Goal: Contribute content: Contribute content

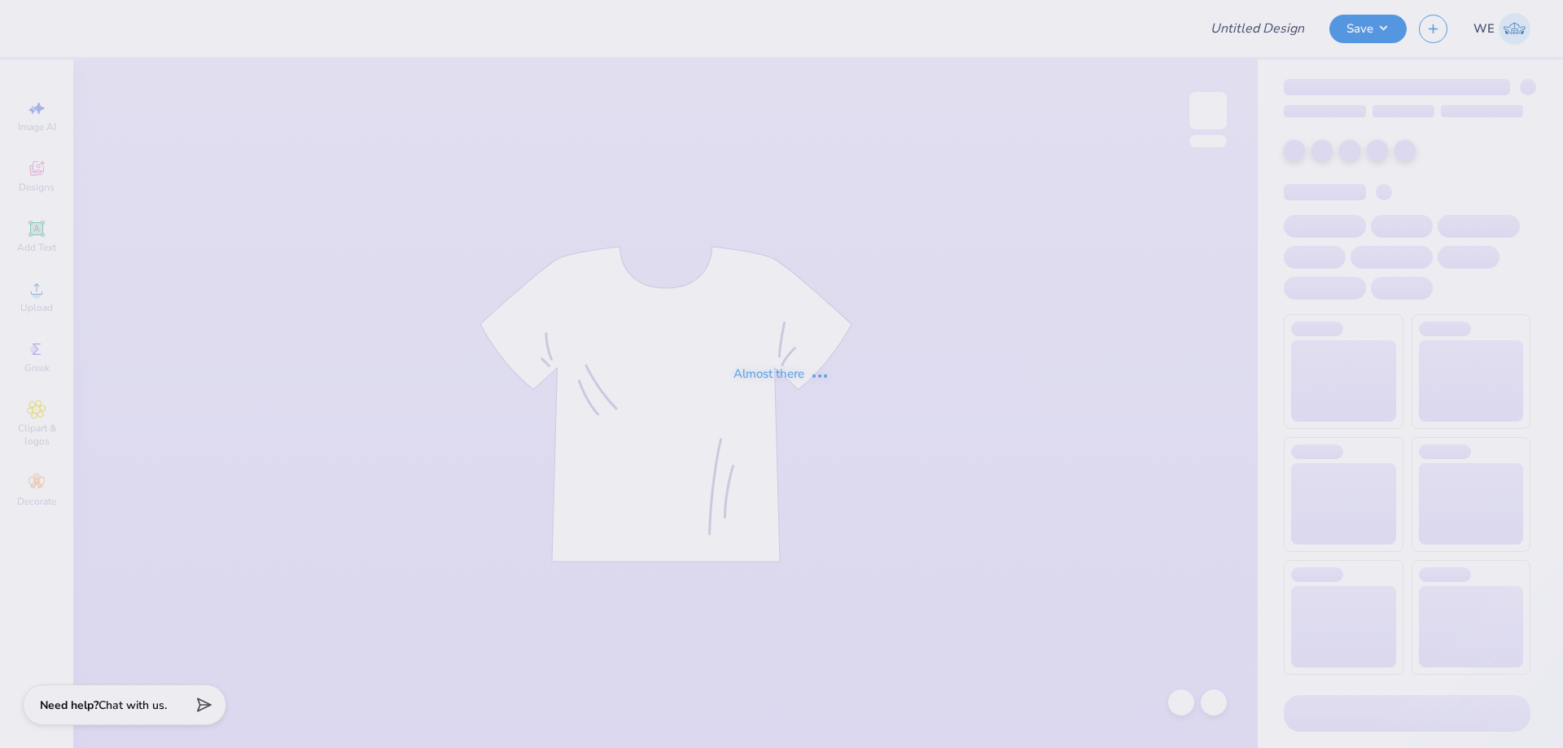
type input "[GEOGRAPHIC_DATA] : [PERSON_NAME]"
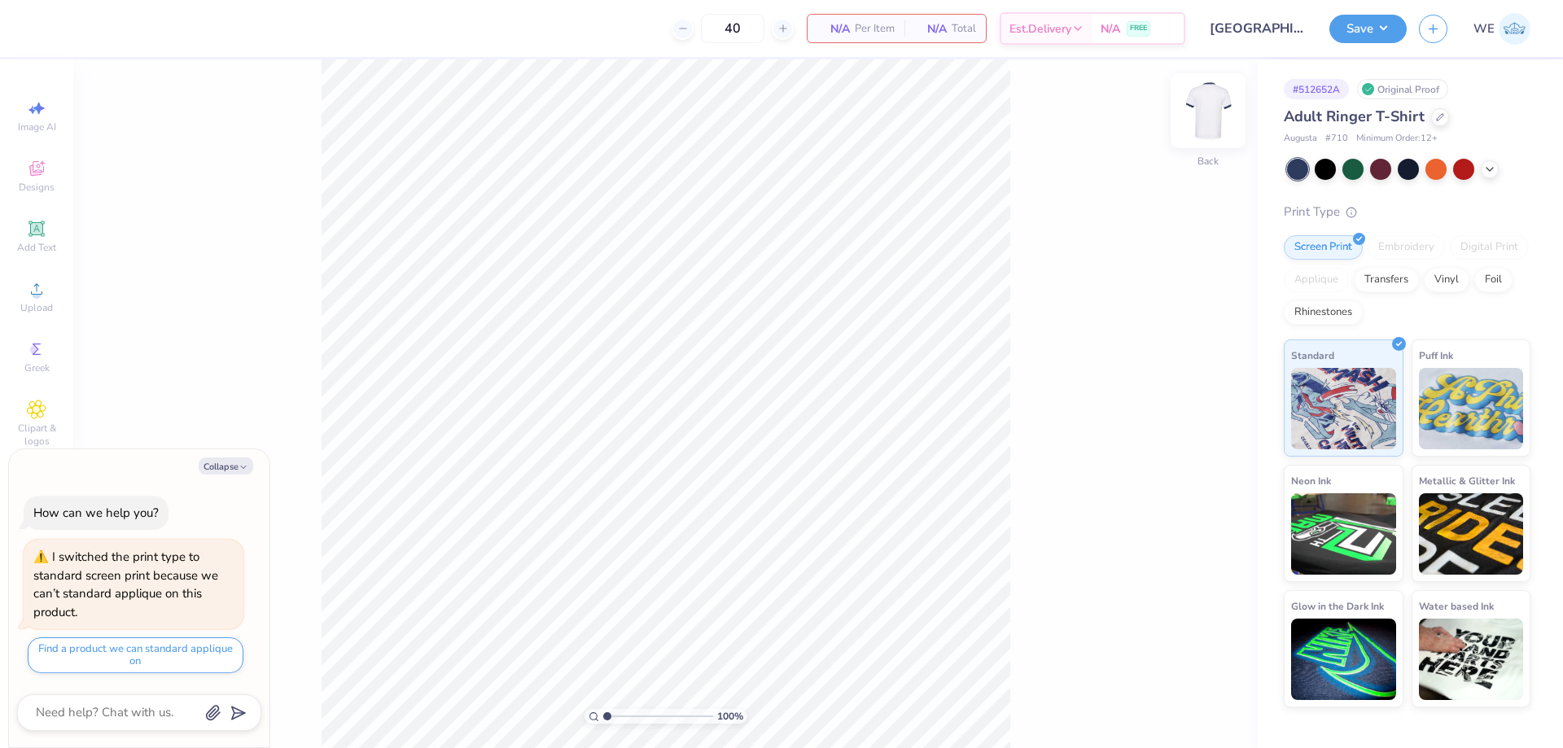
click at [1203, 110] on img at bounding box center [1207, 110] width 65 height 65
type textarea "x"
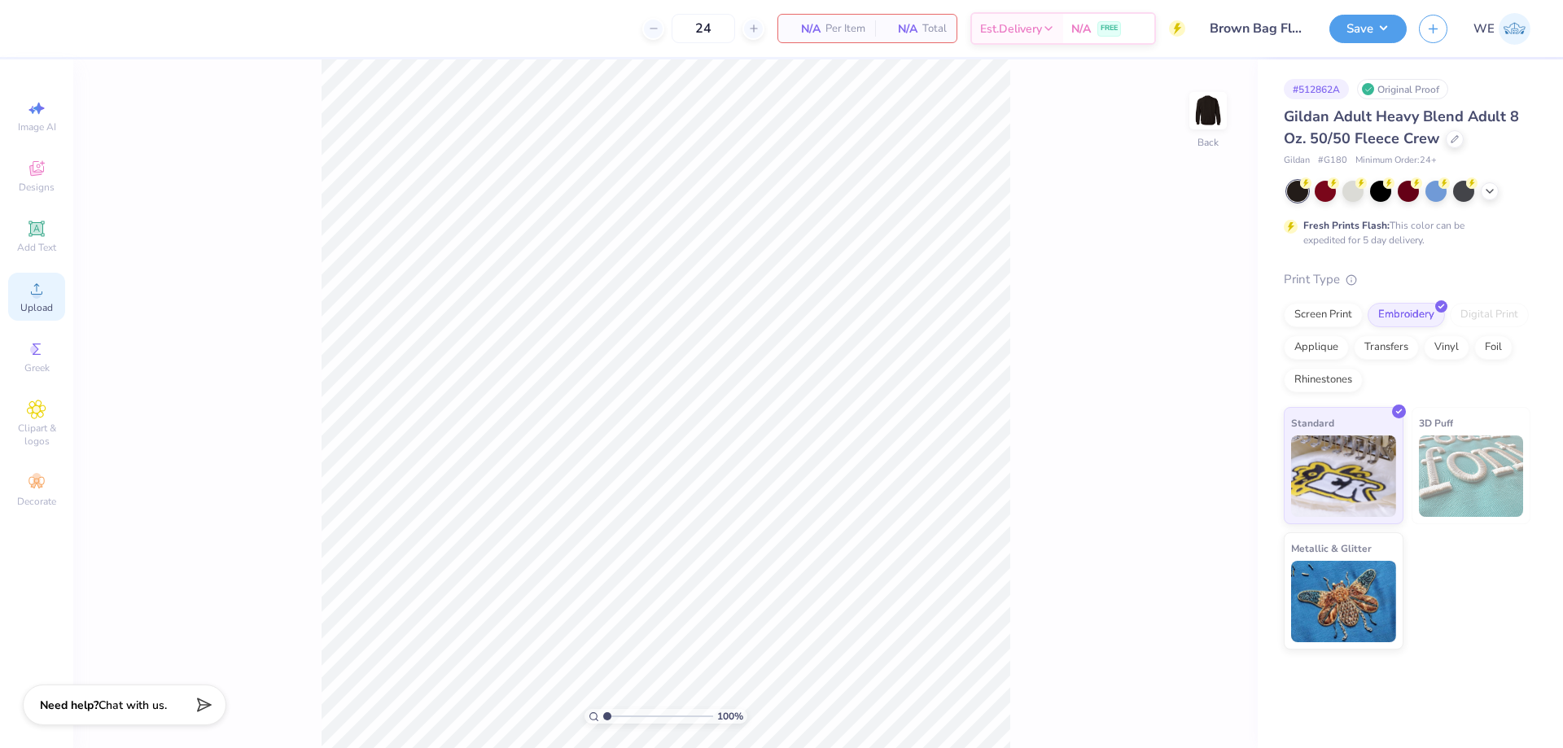
click at [48, 287] on div "Upload" at bounding box center [36, 297] width 57 height 48
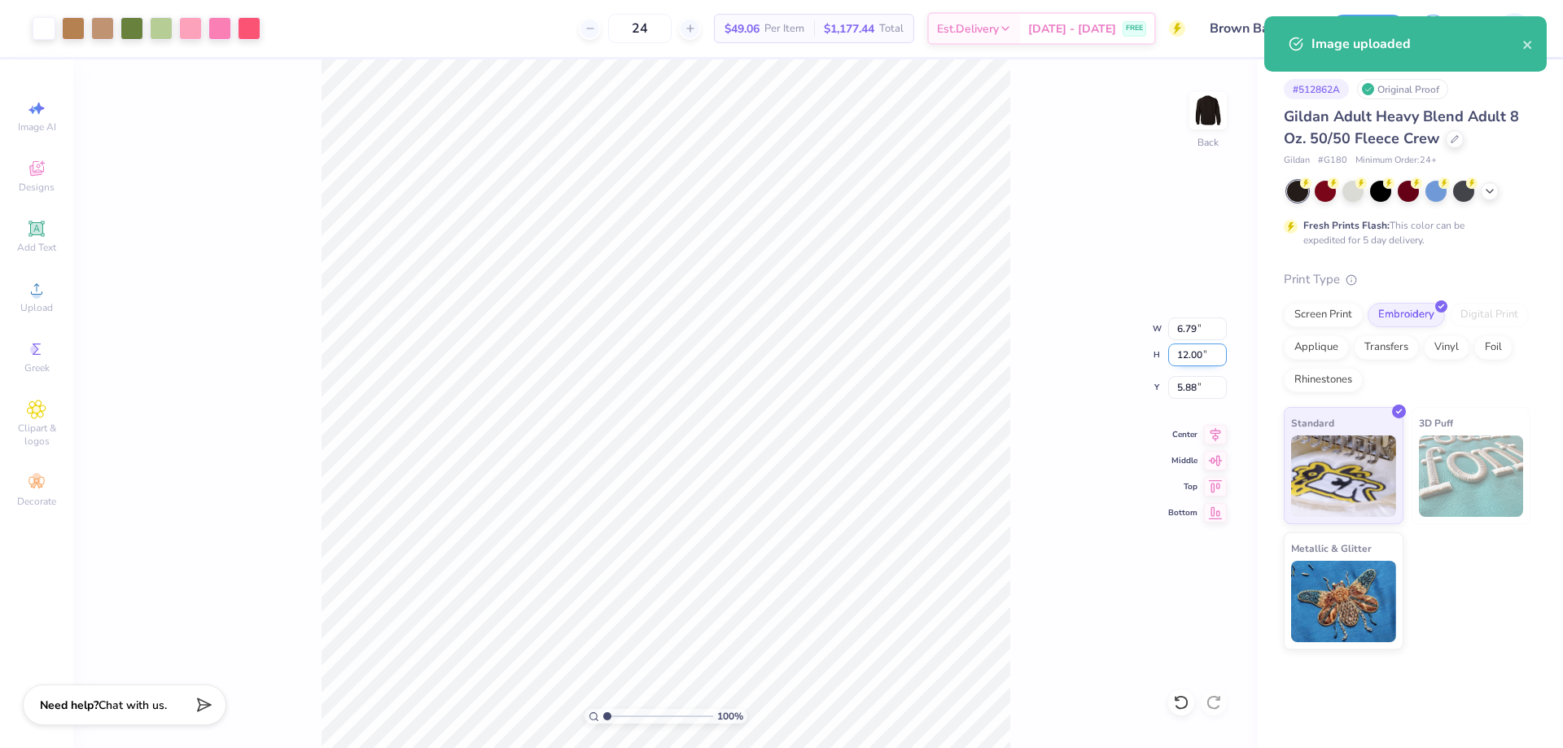
click at [1188, 356] on input "12.00" at bounding box center [1197, 355] width 59 height 23
type input "10"
type input "6.88"
type input "5.66"
type input "10.00"
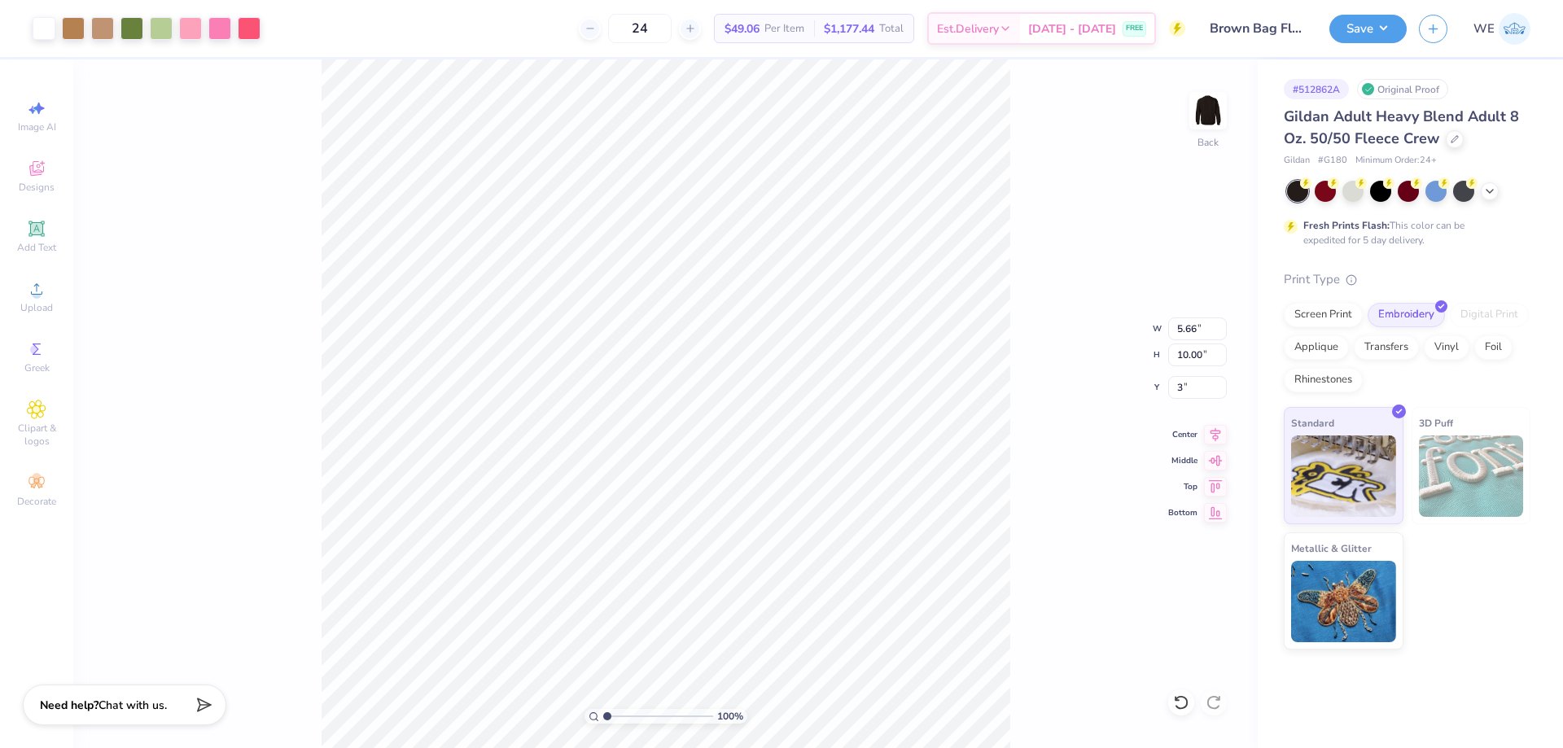
type input "3.00"
click at [1407, 28] on div "Save WE" at bounding box center [1446, 28] width 234 height 57
click at [1381, 34] on button "Save" at bounding box center [1367, 26] width 77 height 28
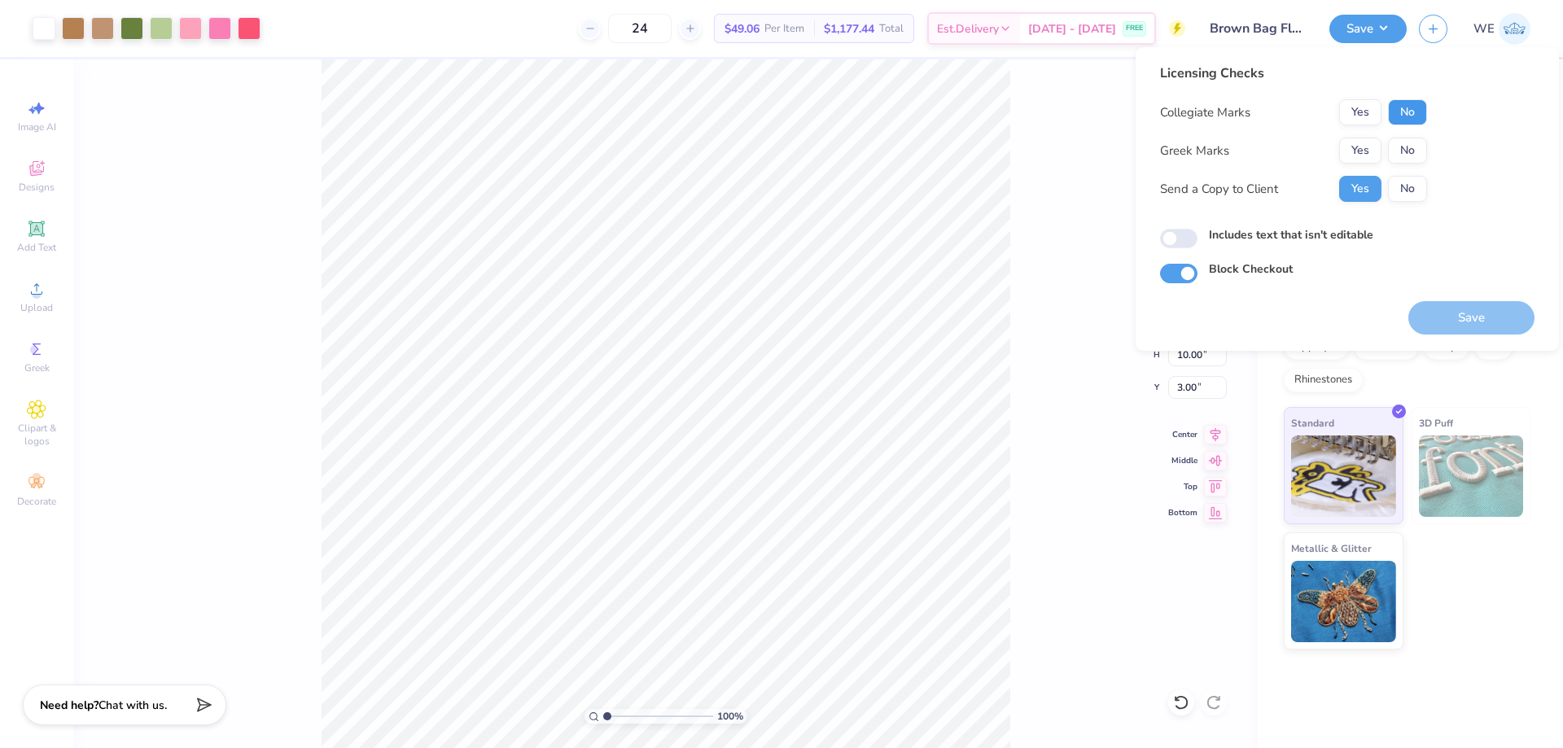
click at [1395, 112] on button "No" at bounding box center [1407, 112] width 39 height 26
click at [1359, 153] on button "Yes" at bounding box center [1360, 151] width 42 height 26
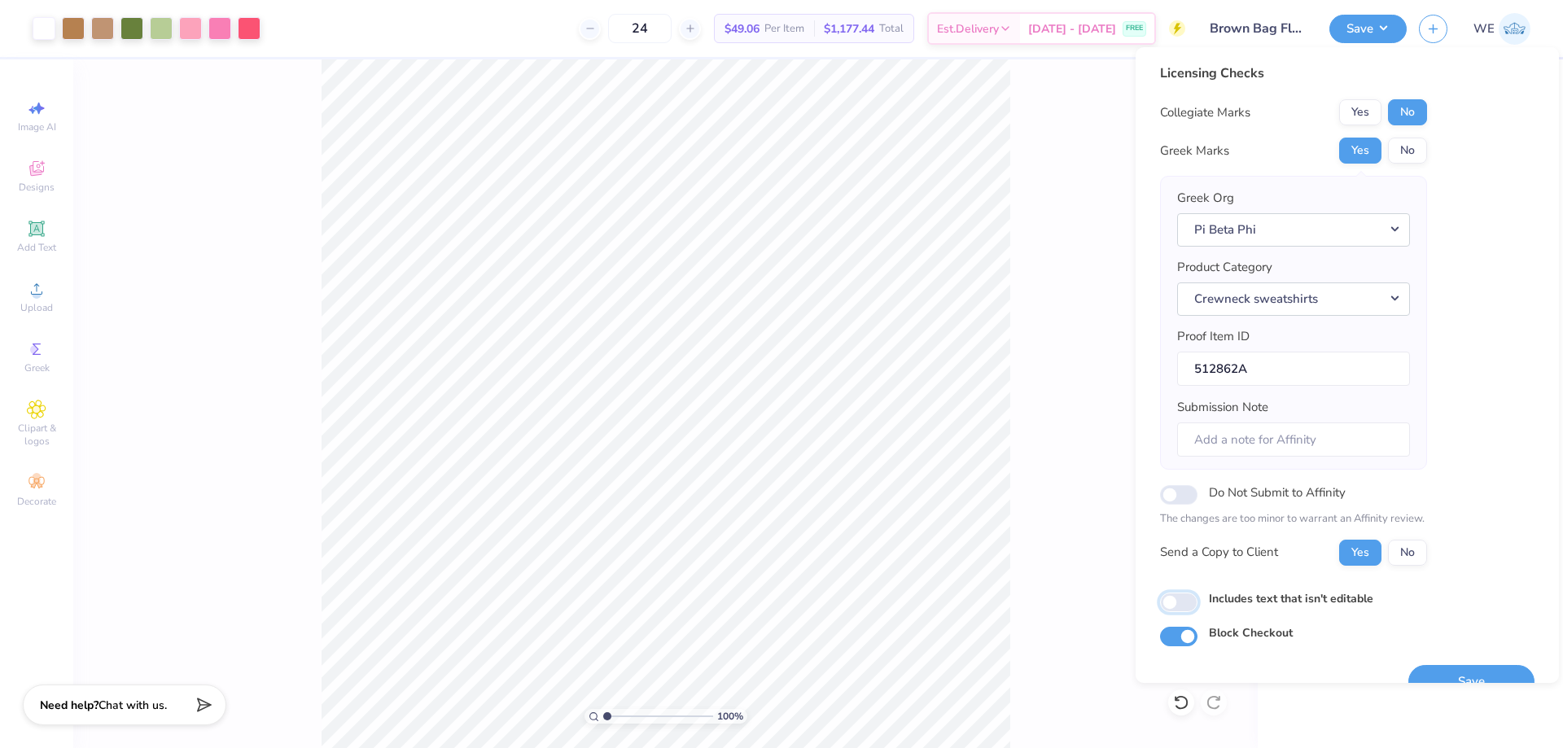
click at [1197, 605] on input "Includes text that isn't editable" at bounding box center [1178, 603] width 37 height 20
checkbox input "true"
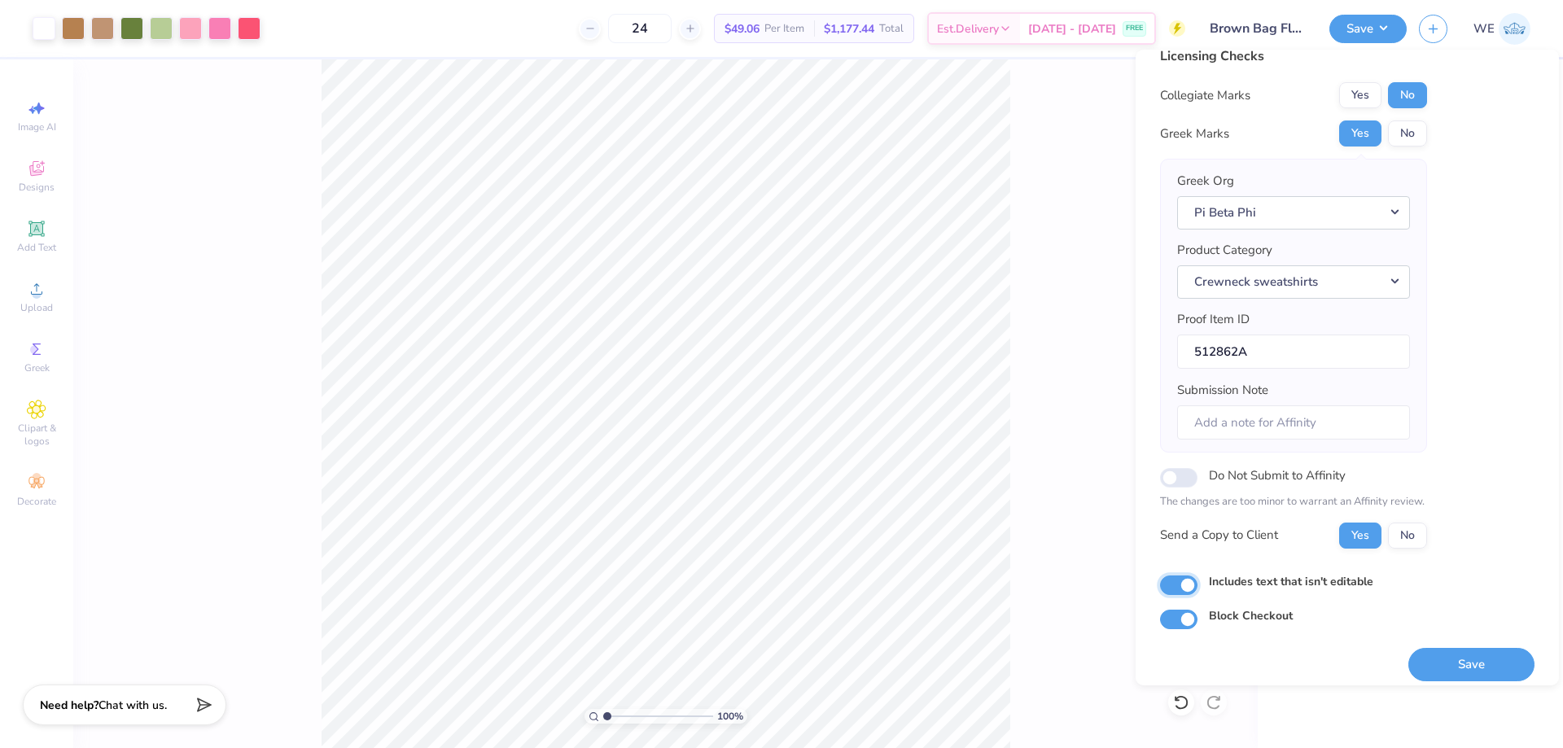
scroll to position [31, 0]
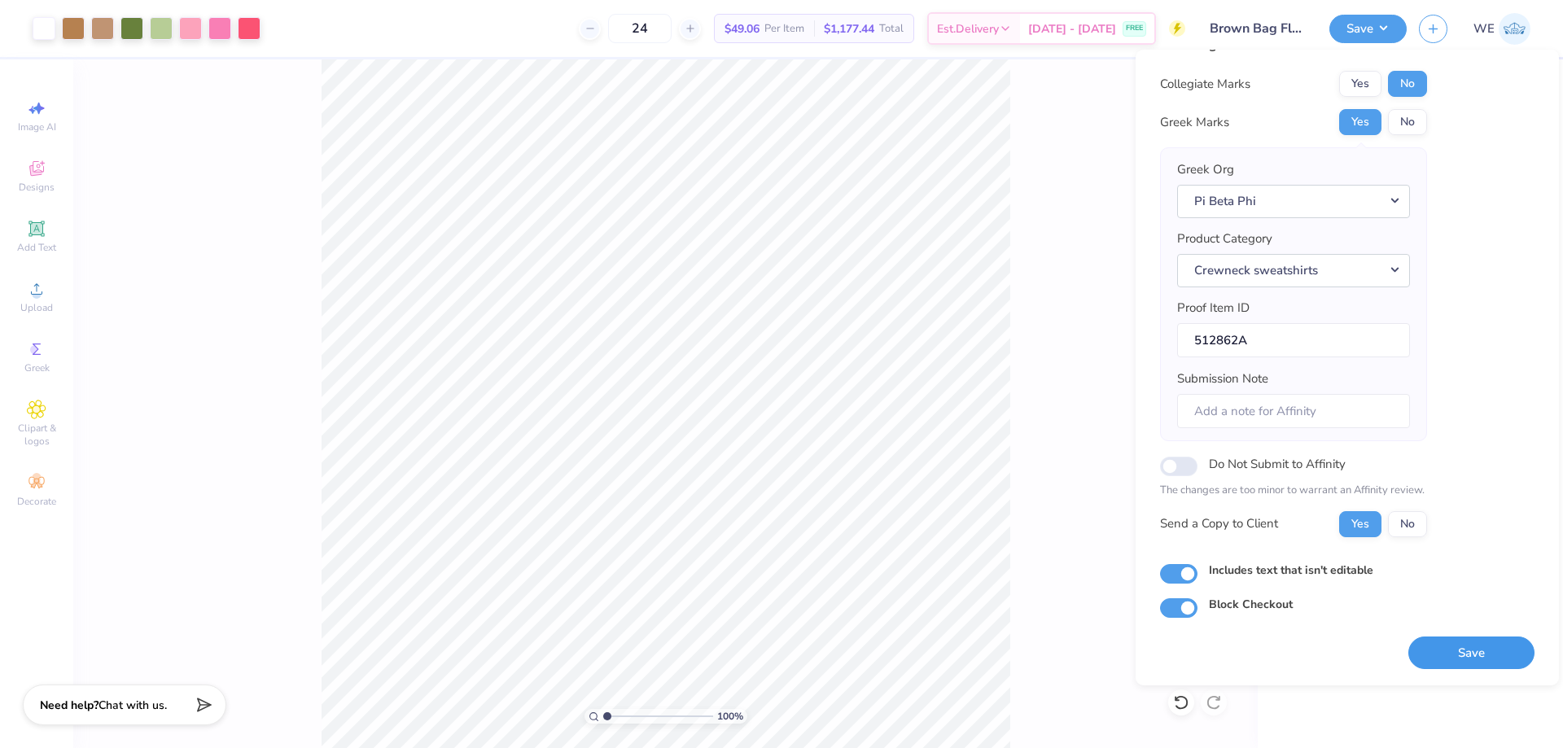
click at [1429, 646] on button "Save" at bounding box center [1471, 653] width 126 height 33
